Goal: Task Accomplishment & Management: Complete application form

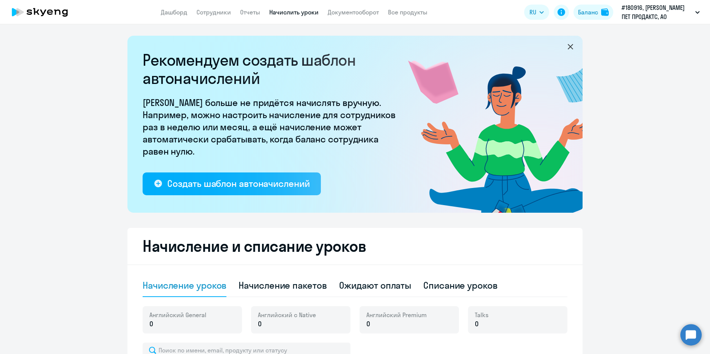
select select "10"
click at [214, 14] on link "Сотрудники" at bounding box center [213, 12] width 35 height 8
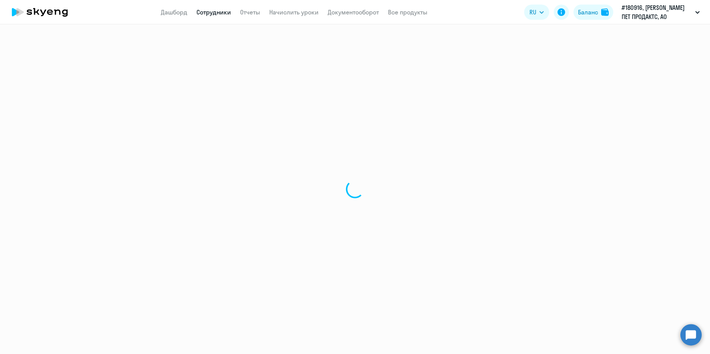
select select "30"
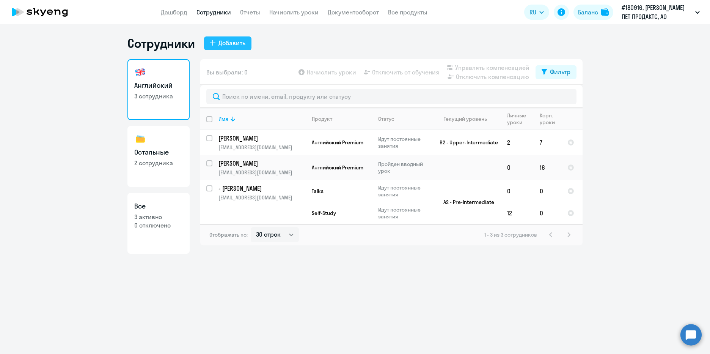
click at [222, 38] on div "Добавить" at bounding box center [231, 42] width 27 height 9
select select "english_adult_not_native_speaker_premium"
select select "3"
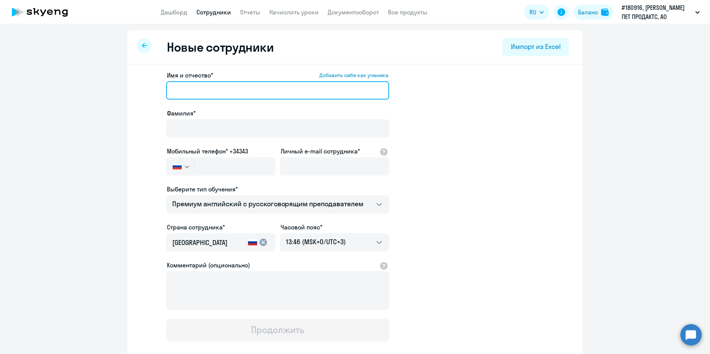
click at [230, 90] on input "Имя и отчество* Добавить себя как ученика" at bounding box center [277, 90] width 223 height 18
click at [201, 88] on input "[PERSON_NAME]" at bounding box center [277, 90] width 223 height 18
type input "[PERSON_NAME]"
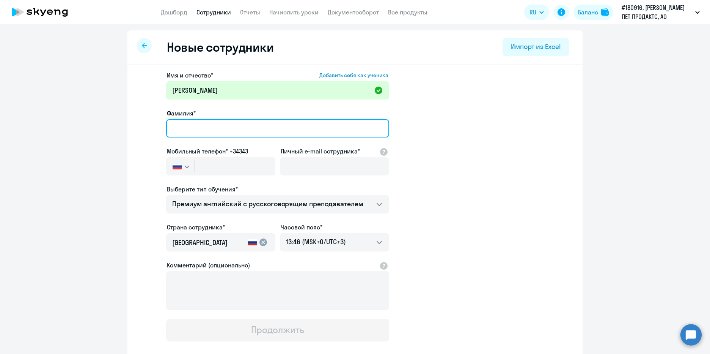
click at [198, 131] on input "Фамилия*" at bounding box center [277, 128] width 223 height 18
type input "[PERSON_NAME]"
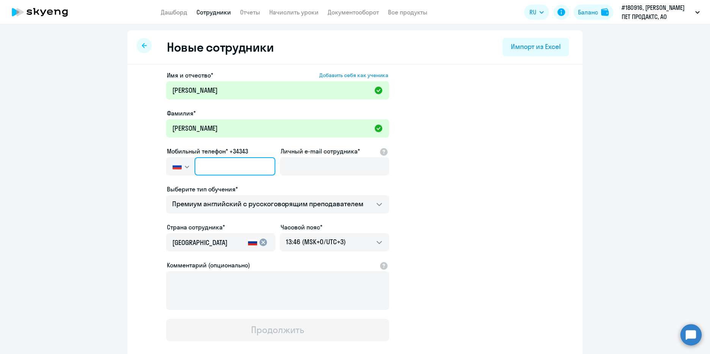
click at [223, 163] on input "text" at bounding box center [235, 166] width 81 height 18
type input "[PHONE_NUMBER]"
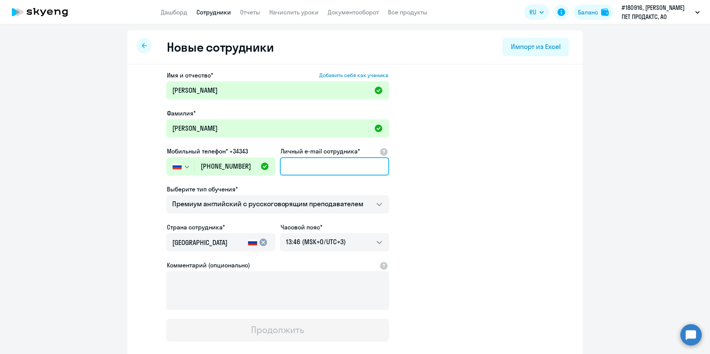
click at [287, 162] on input "Личный e-mail сотрудника*" at bounding box center [334, 166] width 109 height 18
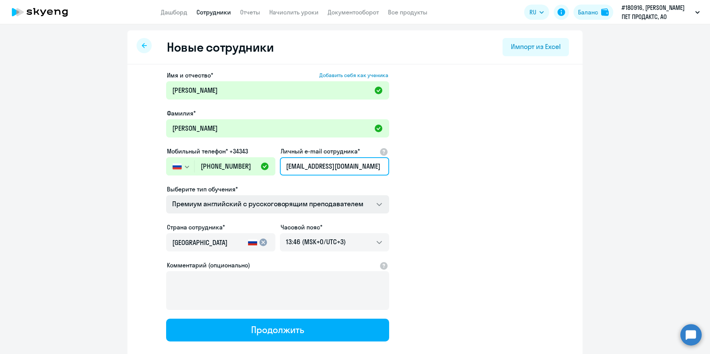
type input "[EMAIL_ADDRESS][DOMAIN_NAME]"
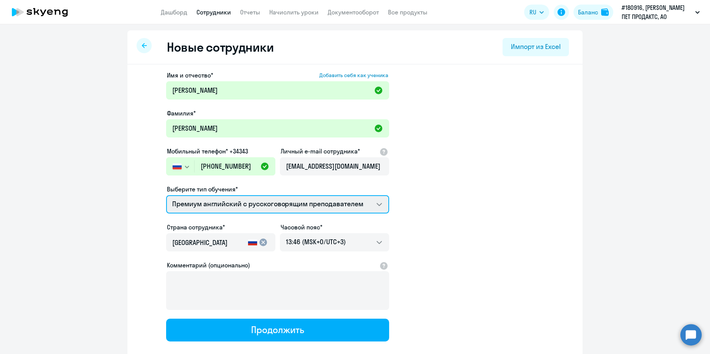
click at [345, 203] on select "Премиум английский с русскоговорящим преподавателем Self-Study Talks 15 минутны…" at bounding box center [277, 204] width 223 height 18
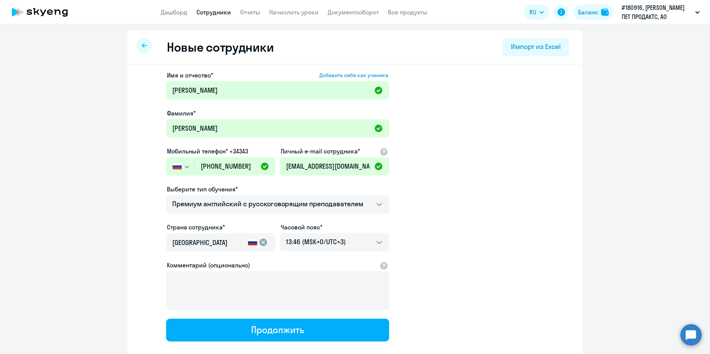
click at [468, 189] on app-new-student-form "Имя и отчество* Добавить себя как ученика [PERSON_NAME]* [PERSON_NAME] Мобильны…" at bounding box center [355, 206] width 431 height 270
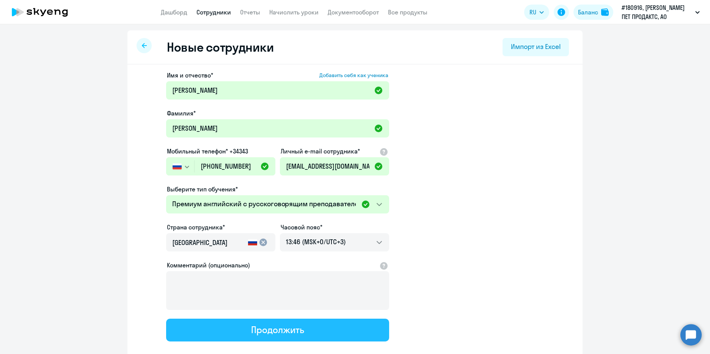
click at [345, 326] on button "Продолжить" at bounding box center [277, 329] width 223 height 23
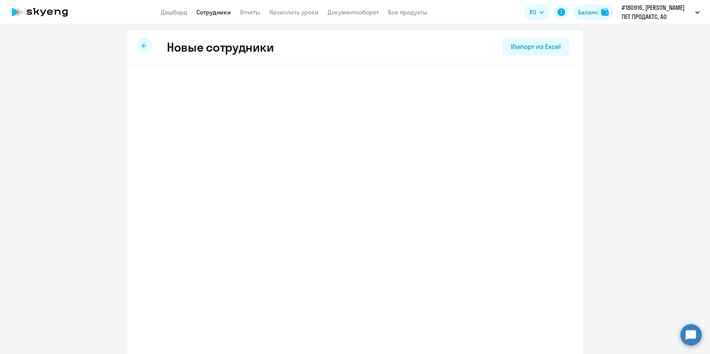
select select "english_adult_not_native_speaker_premium"
select select "3"
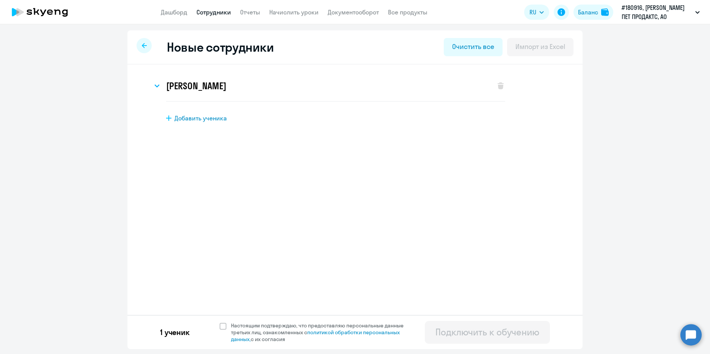
click at [148, 47] on div at bounding box center [144, 45] width 15 height 15
select select "30"
